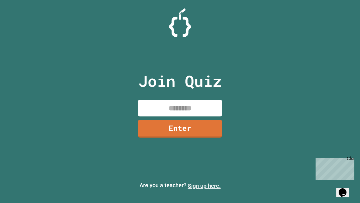
click at [204, 185] on link "Sign up here." at bounding box center [204, 185] width 33 height 7
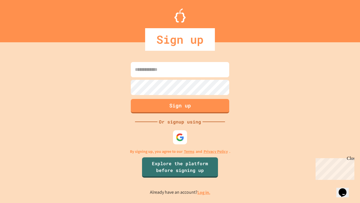
click at [204, 192] on link "Log in." at bounding box center [204, 192] width 13 height 6
